Goal: Task Accomplishment & Management: Manage account settings

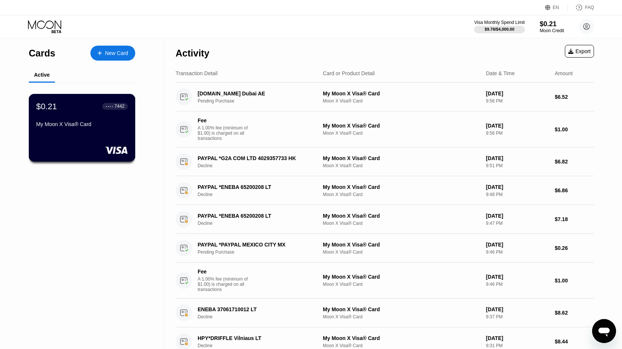
click at [98, 130] on div "My Moon X Visa® Card" at bounding box center [82, 125] width 92 height 9
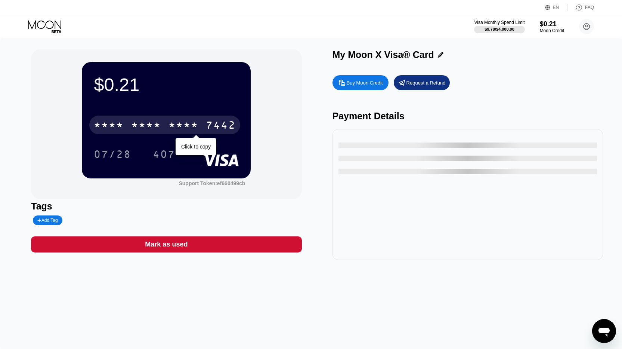
click at [152, 127] on div "* * * *" at bounding box center [146, 126] width 30 height 12
